Goal: Transaction & Acquisition: Purchase product/service

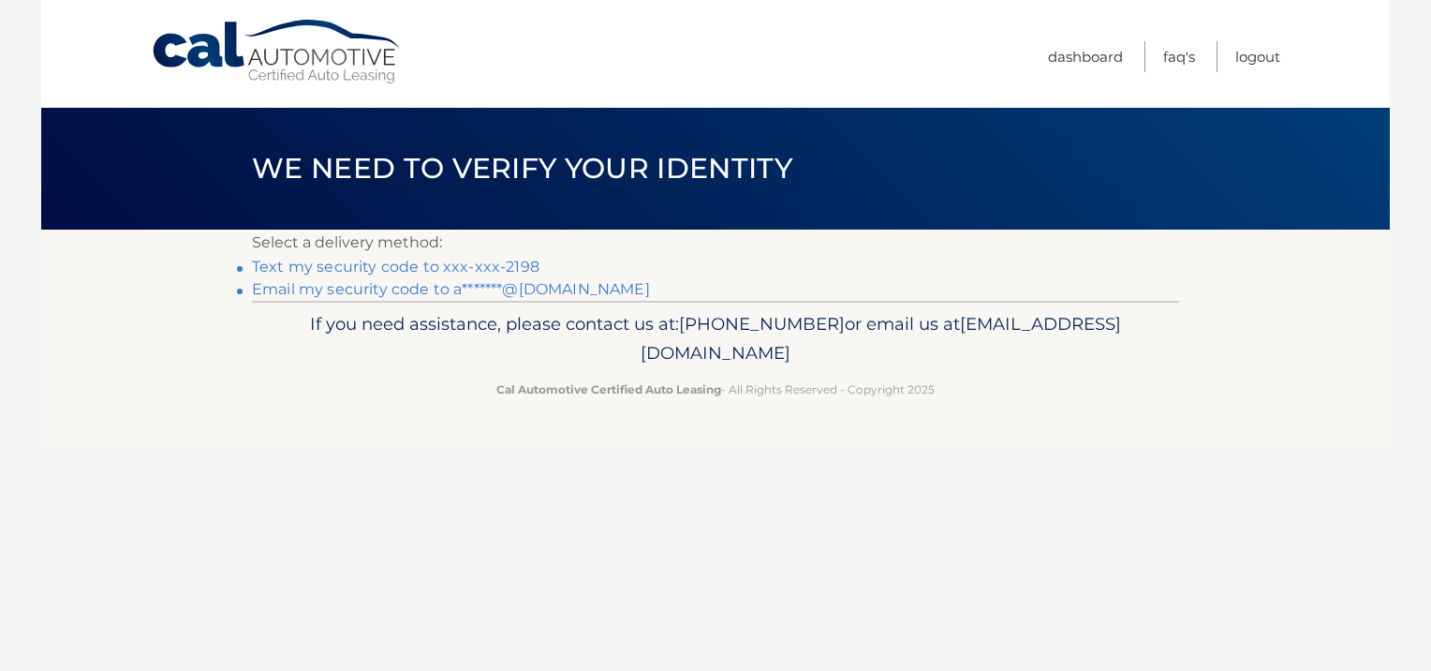
click at [430, 266] on link "Text my security code to xxx-xxx-2198" at bounding box center [396, 267] width 288 height 18
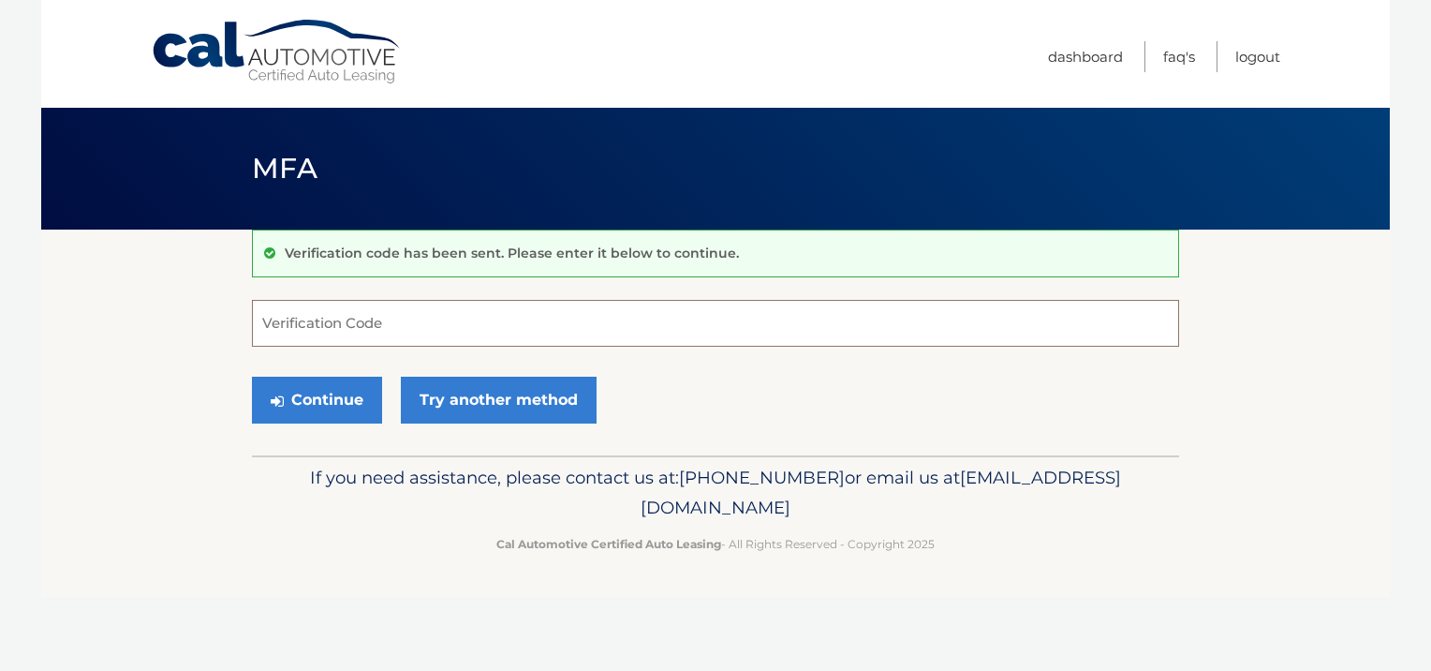
click at [367, 320] on input "Verification Code" at bounding box center [715, 323] width 927 height 47
type input "831533"
click at [340, 403] on button "Continue" at bounding box center [317, 399] width 130 height 47
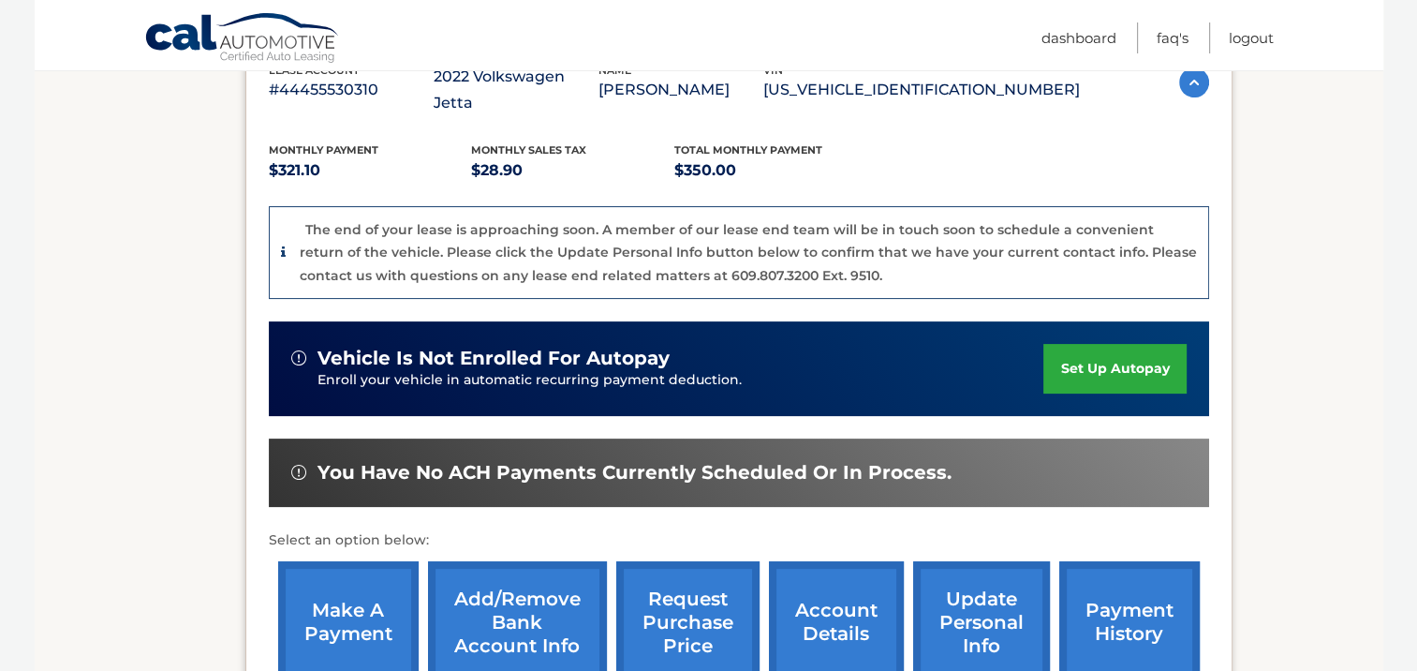
scroll to position [375, 0]
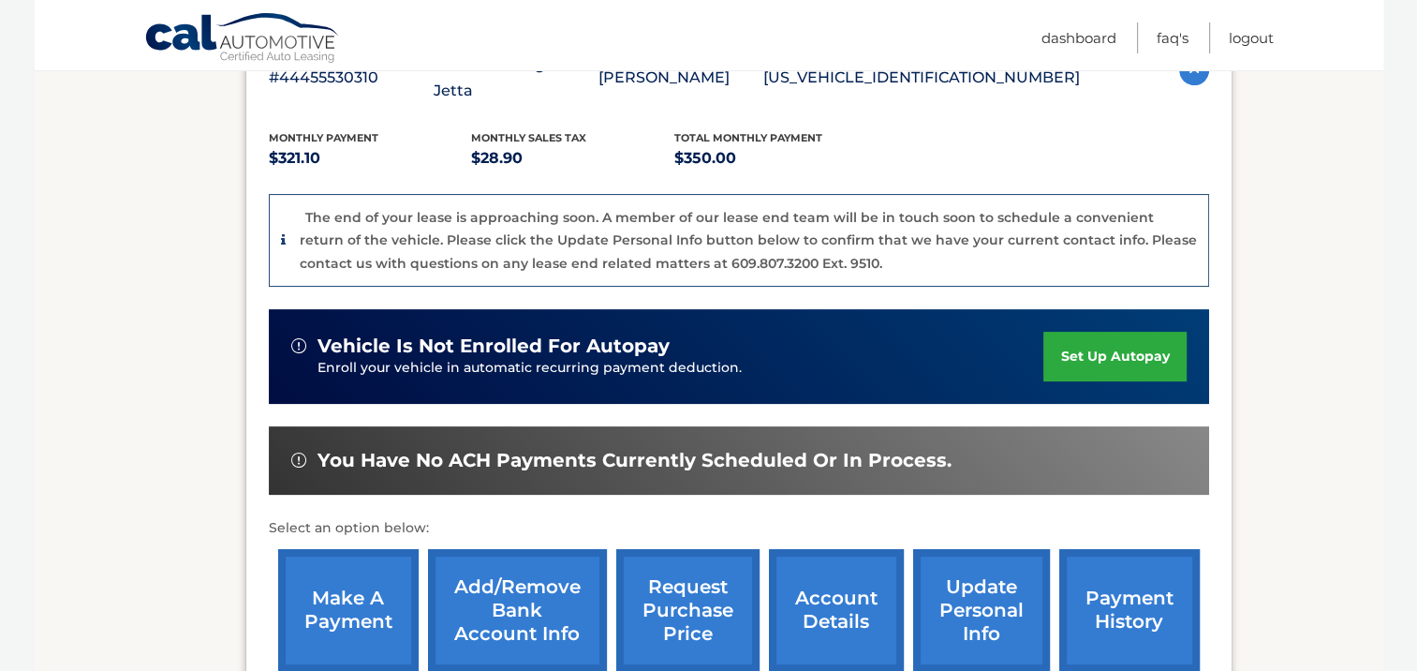
click at [325, 561] on link "make a payment" at bounding box center [348, 610] width 140 height 123
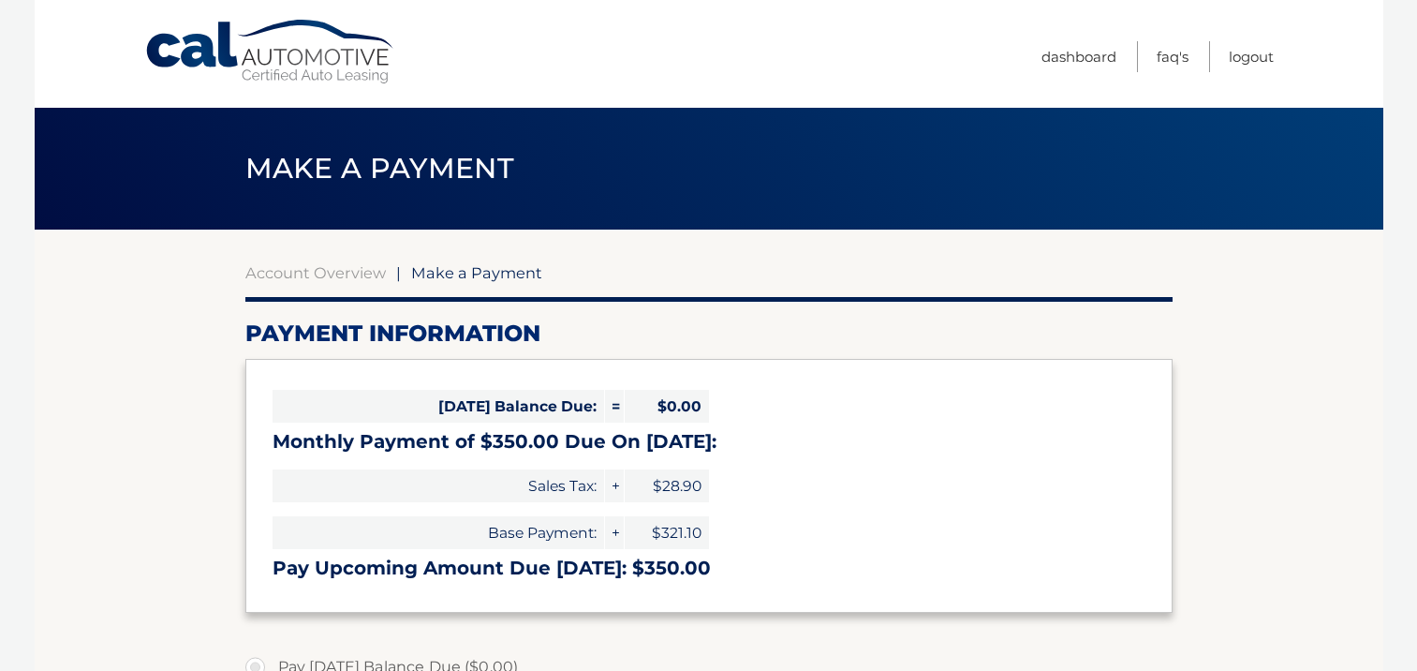
select select "Y2EyYzE1YTktNmRkOS00ZjQ3LTlhZDQtNGFkZGI5MThiZTc3"
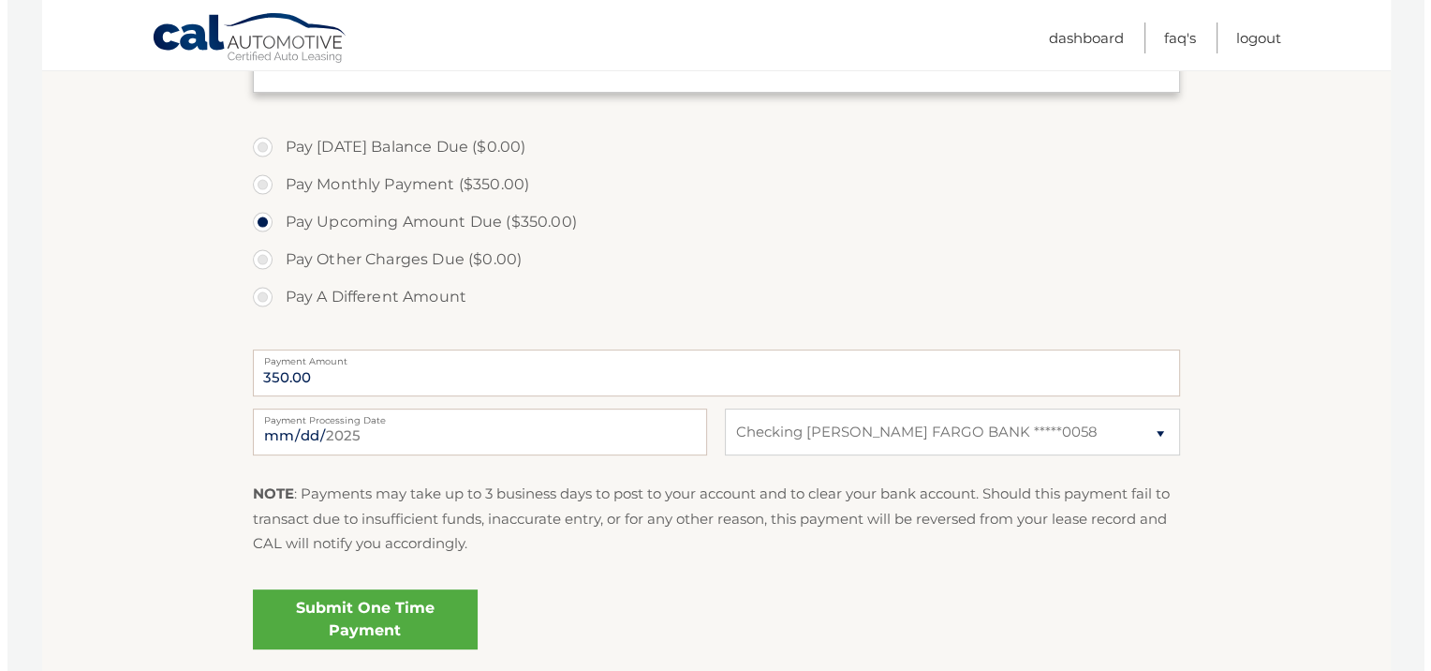
scroll to position [562, 0]
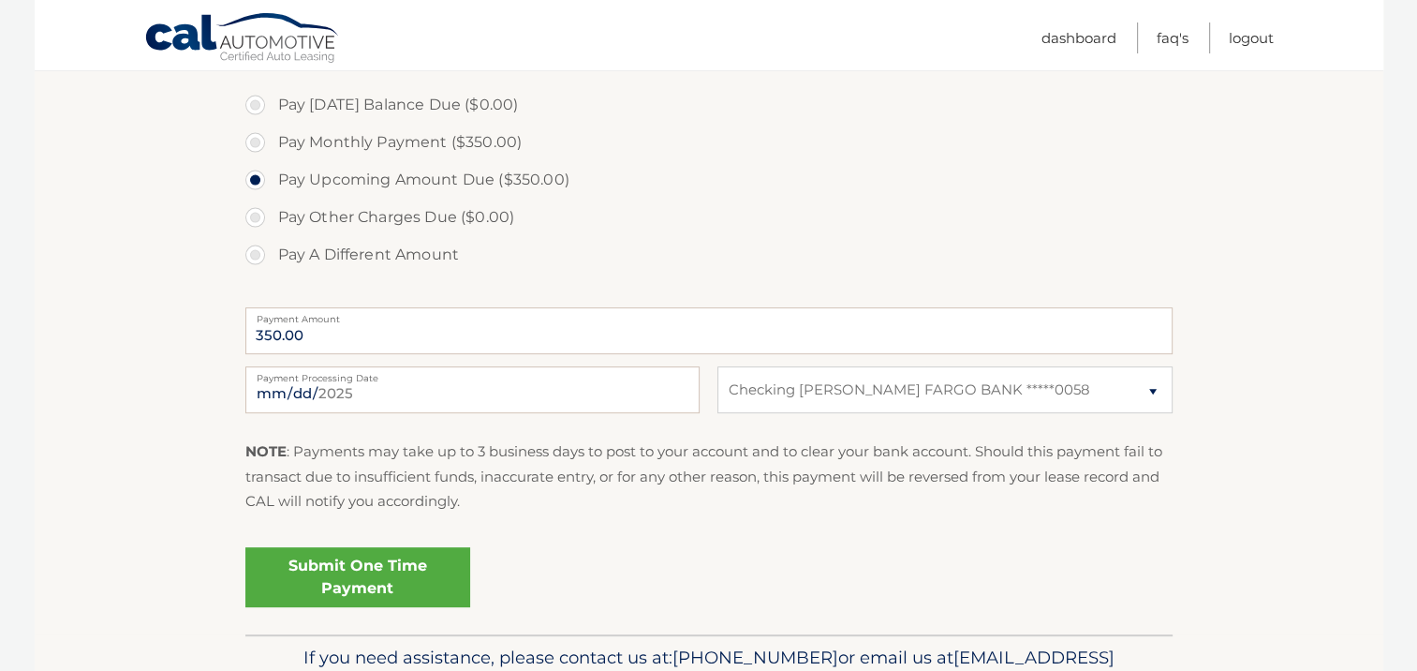
click at [397, 568] on link "Submit One Time Payment" at bounding box center [357, 577] width 225 height 60
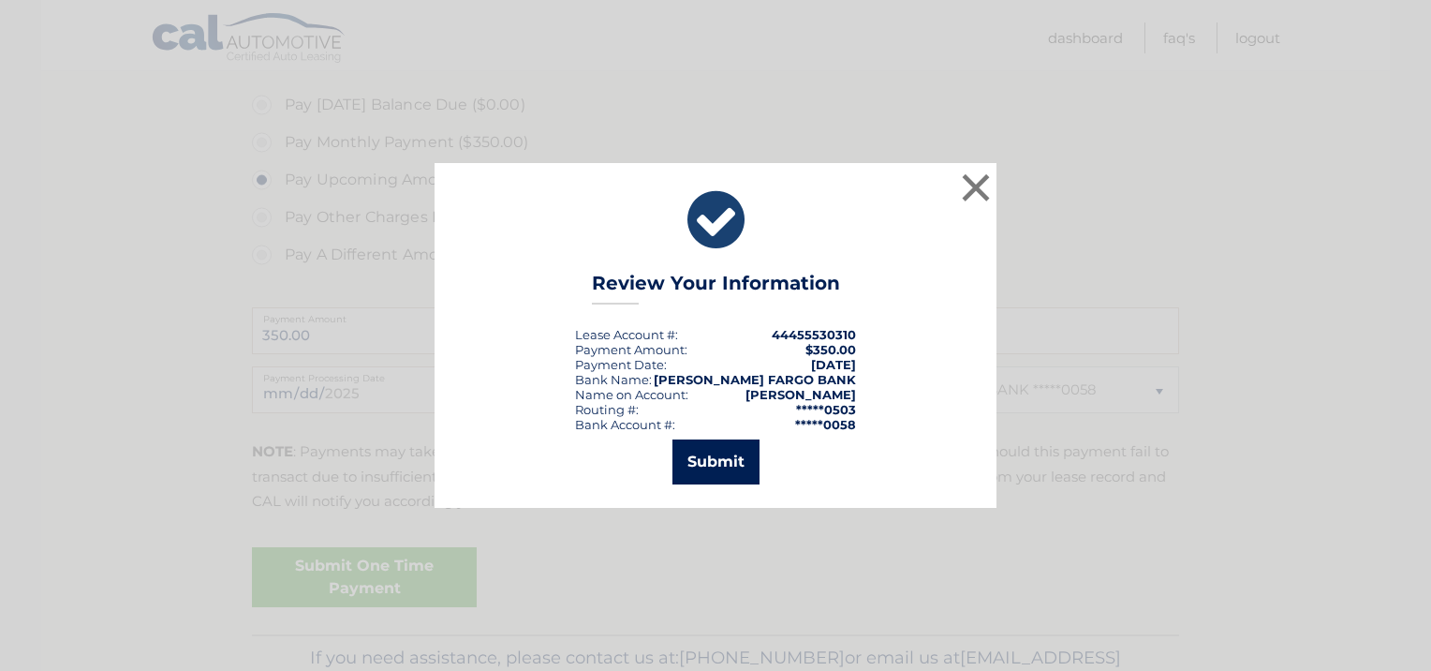
click at [716, 476] on button "Submit" at bounding box center [715, 461] width 87 height 45
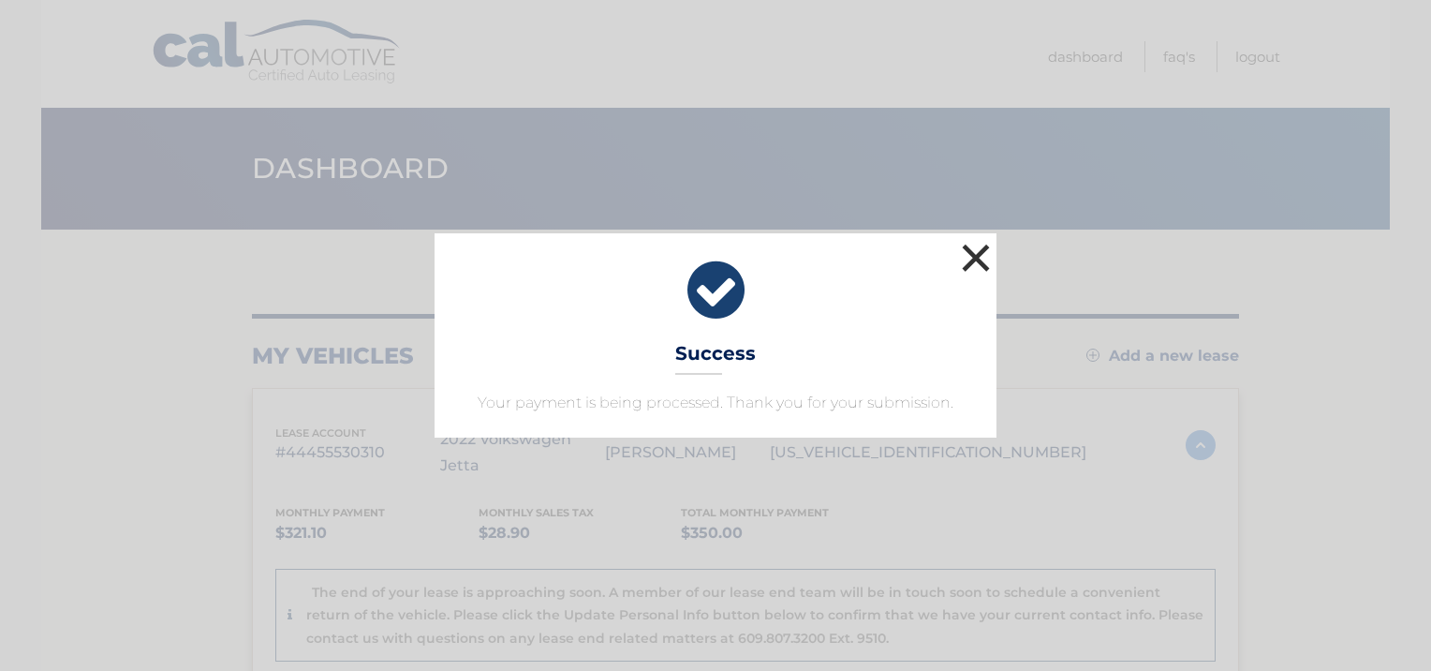
click at [970, 256] on button "×" at bounding box center [975, 257] width 37 height 37
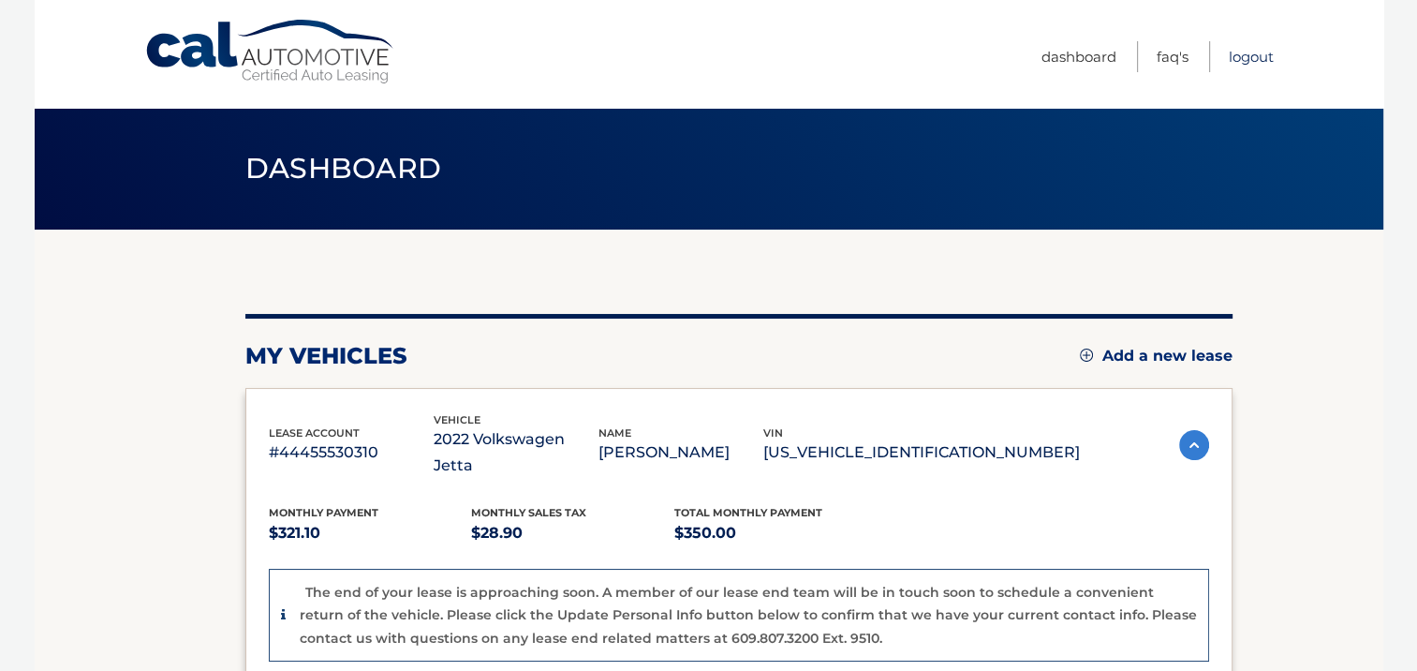
click at [1253, 60] on link "Logout" at bounding box center [1251, 56] width 45 height 31
